Goal: Task Accomplishment & Management: Manage account settings

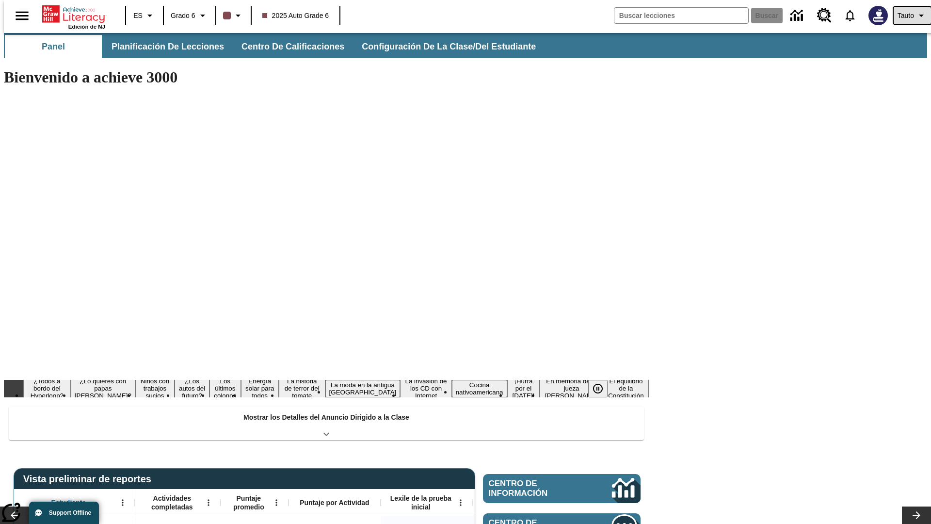
click at [907, 16] on span "Tauto" at bounding box center [906, 16] width 16 height 10
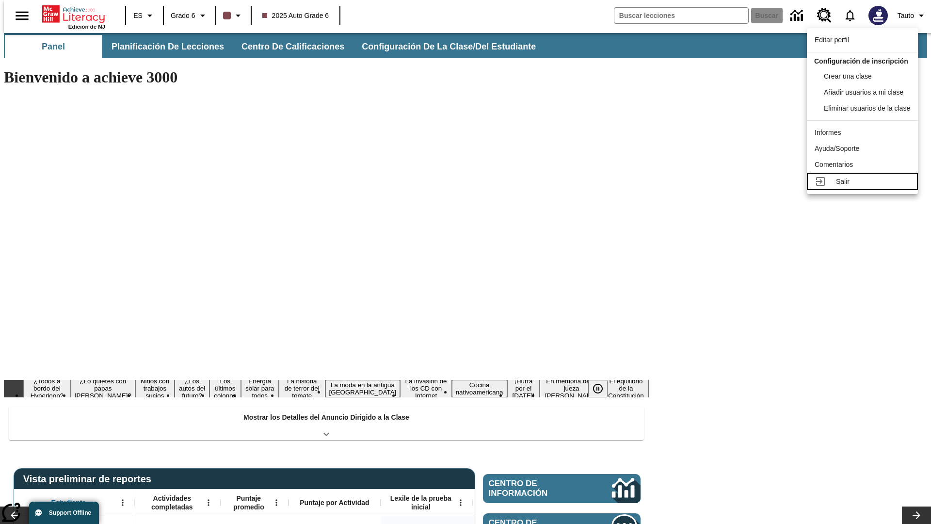
click at [870, 177] on div "Salir" at bounding box center [873, 182] width 74 height 10
